Goal: Information Seeking & Learning: Learn about a topic

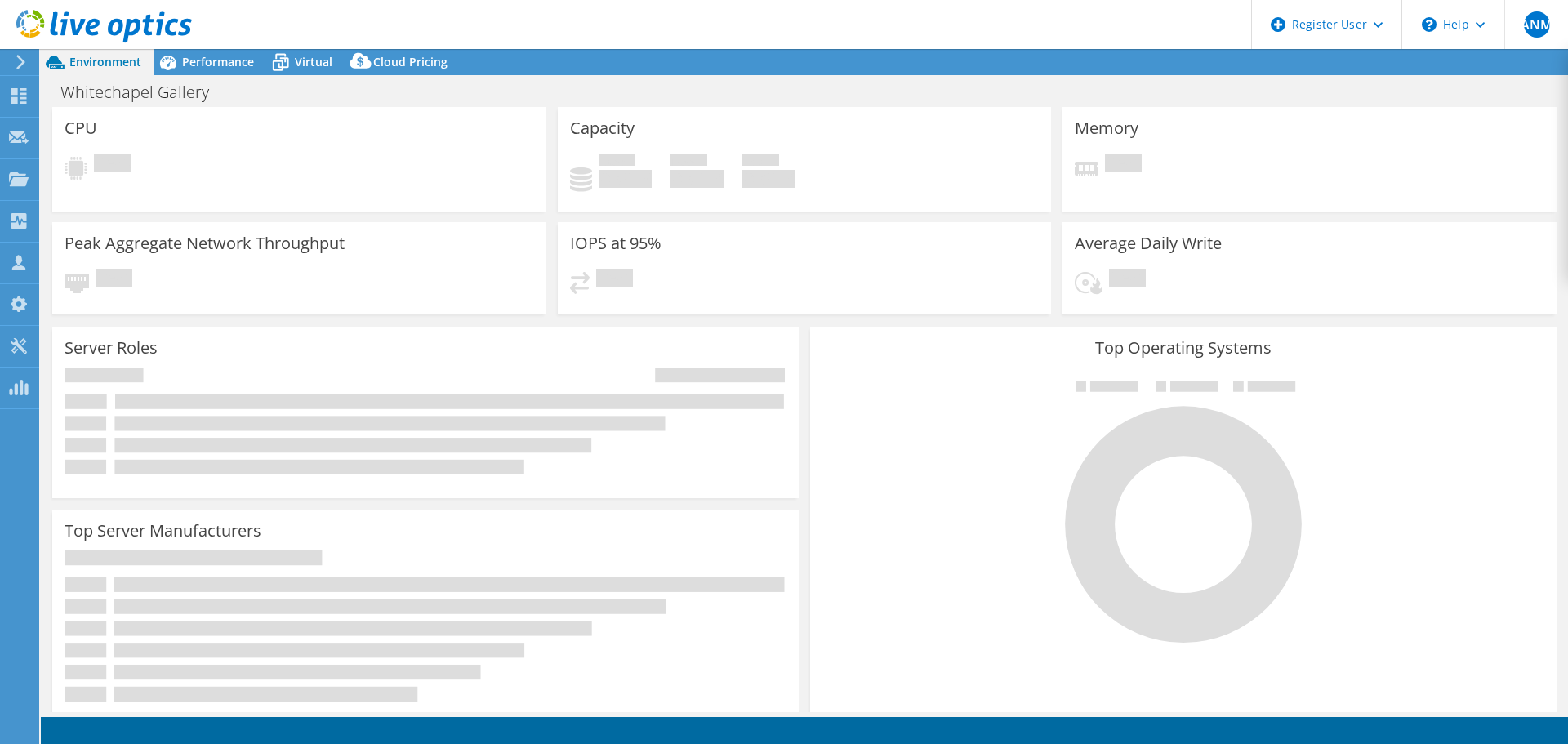
select select "USD"
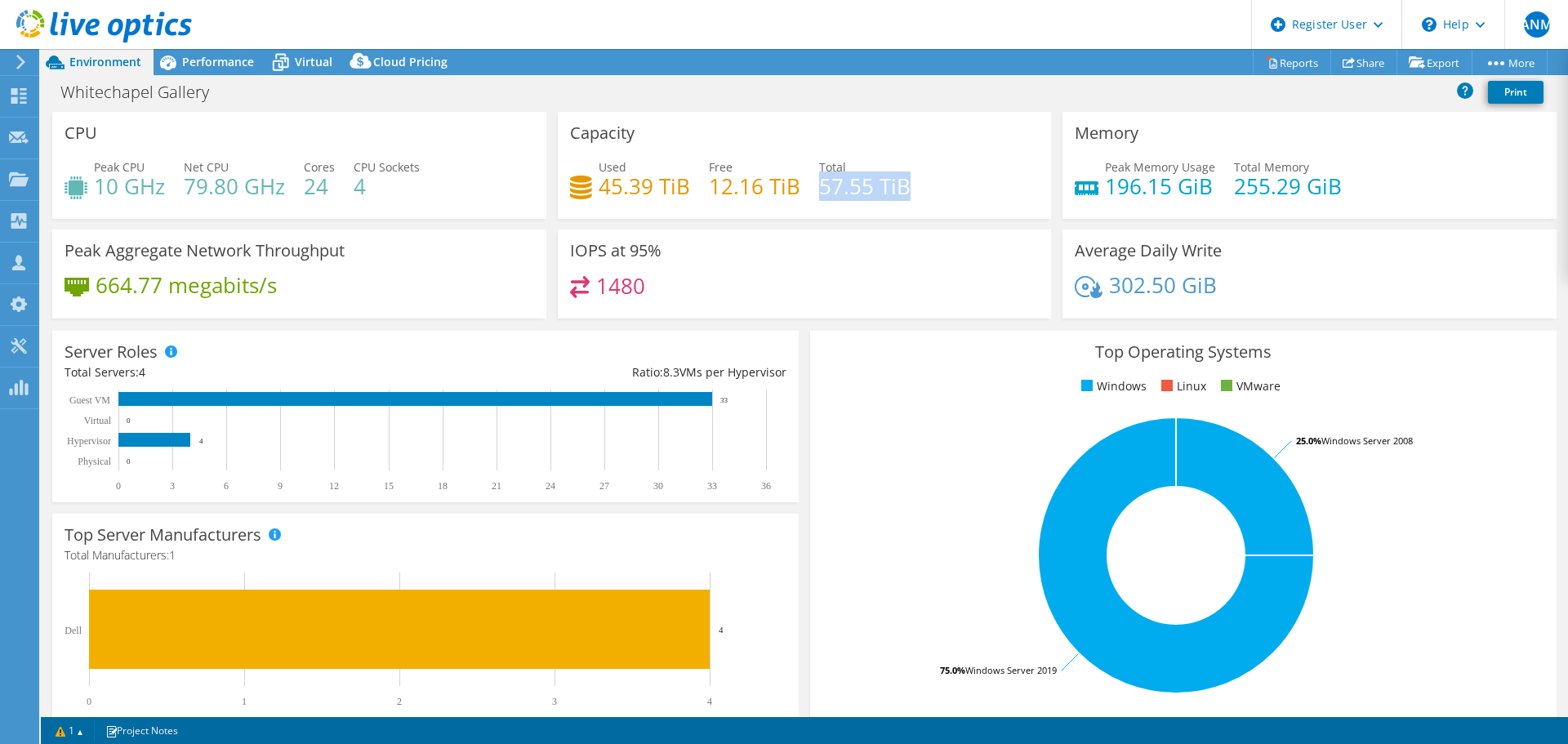
drag, startPoint x: 879, startPoint y: 187, endPoint x: 917, endPoint y: 186, distance: 38.0
click at [917, 186] on div "Used 45.39 TiB Free 12.16 TiB Total 57.55 TiB" at bounding box center [805, 185] width 470 height 53
click at [827, 184] on h4 "57.55 TiB" at bounding box center [865, 186] width 92 height 18
drag, startPoint x: 904, startPoint y: 193, endPoint x: 806, endPoint y: 195, distance: 98.0
click at [806, 195] on div "Used 45.39 TiB Free 12.16 TiB Total 57.55 TiB" at bounding box center [805, 185] width 470 height 53
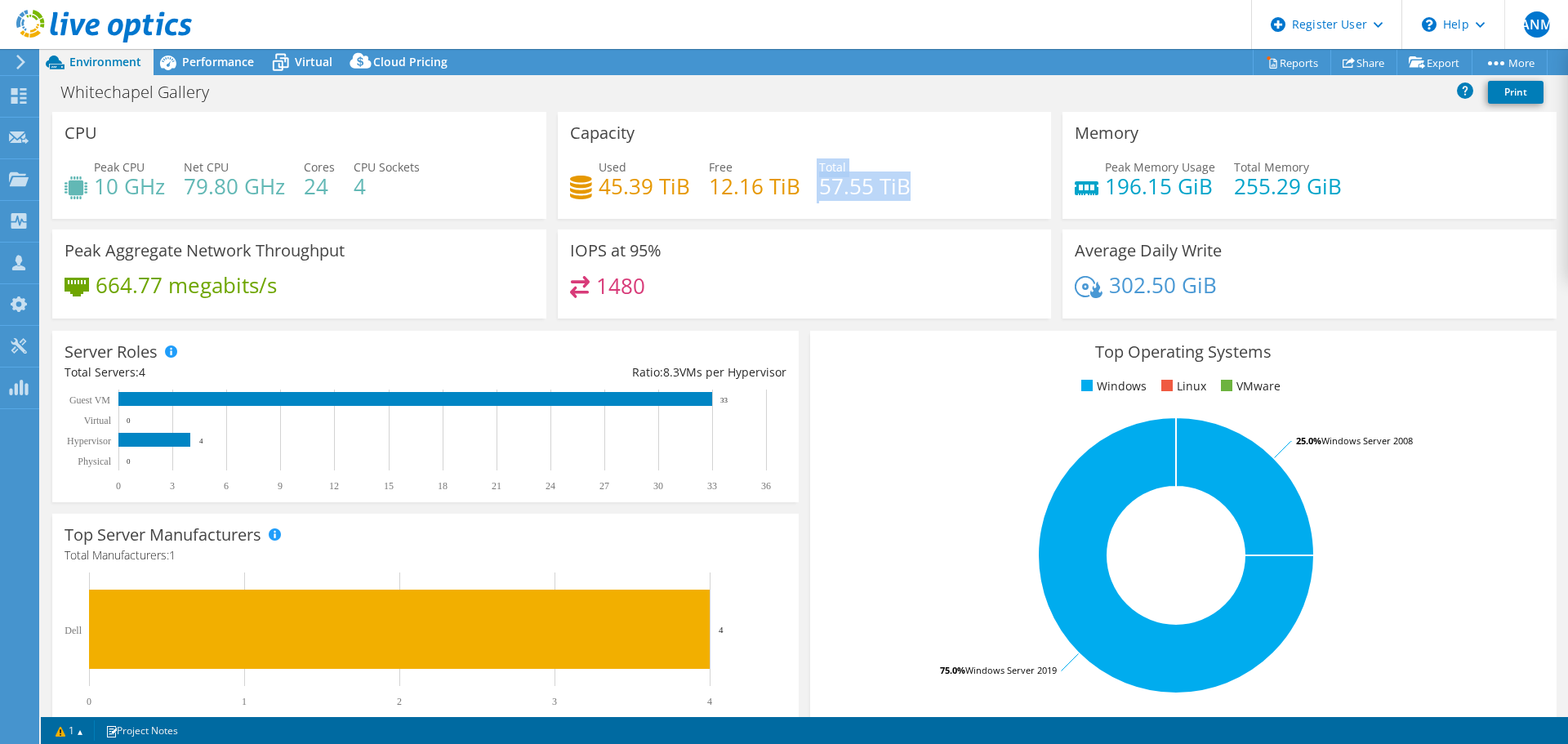
click at [837, 185] on h4 "57.55 TiB" at bounding box center [865, 186] width 92 height 18
drag, startPoint x: 812, startPoint y: 182, endPoint x: 913, endPoint y: 185, distance: 101.0
click at [913, 185] on div "Used 45.39 TiB Free 12.16 TiB Total 57.55 TiB" at bounding box center [805, 185] width 470 height 53
click at [908, 189] on div "Used 45.39 TiB Free 12.16 TiB Total 57.55 TiB" at bounding box center [805, 185] width 470 height 53
